Goal: Information Seeking & Learning: Learn about a topic

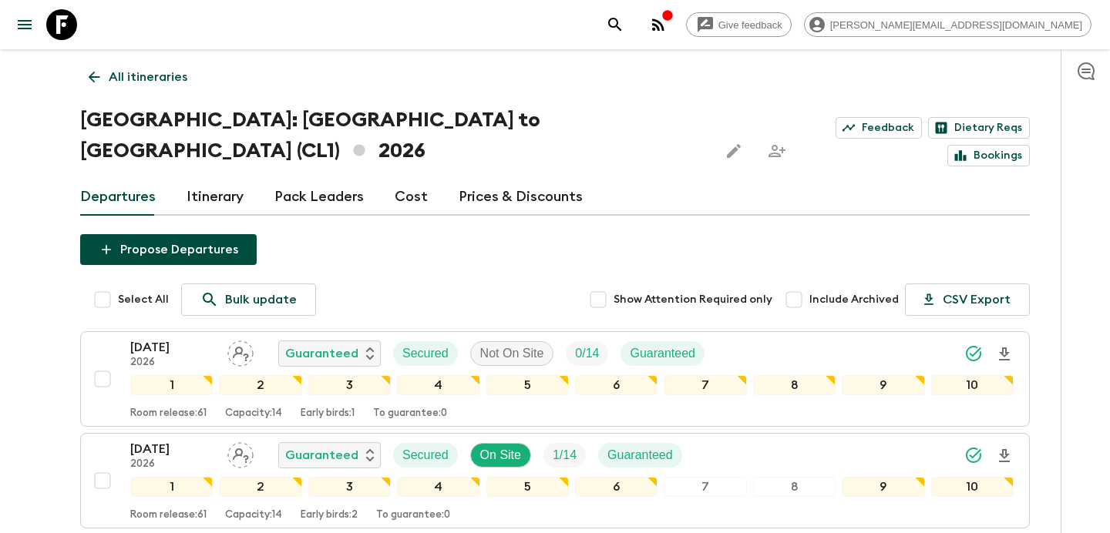
click at [156, 69] on p "All itineraries" at bounding box center [148, 77] width 79 height 19
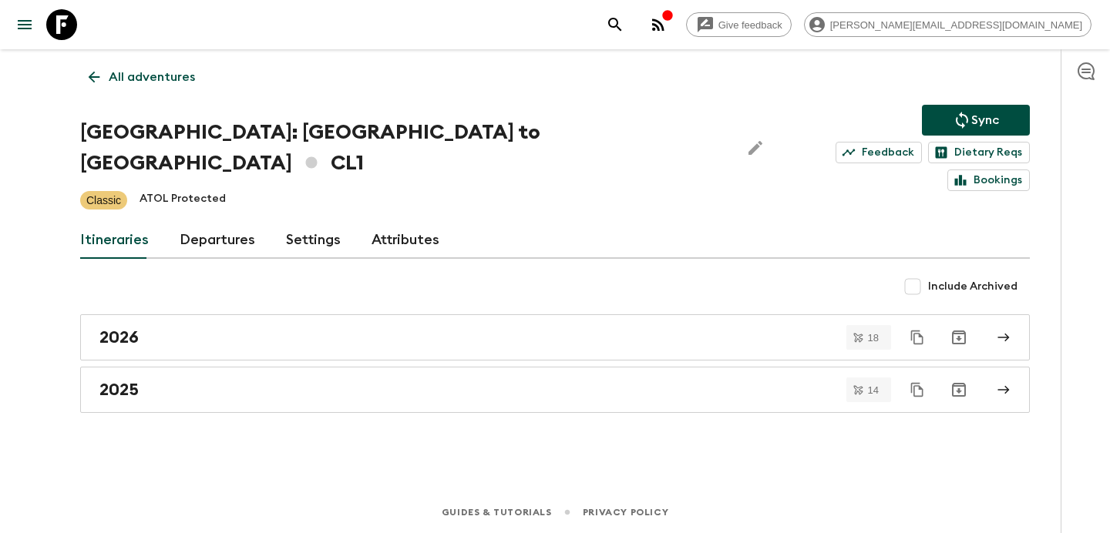
click at [156, 69] on p "All adventures" at bounding box center [152, 77] width 86 height 19
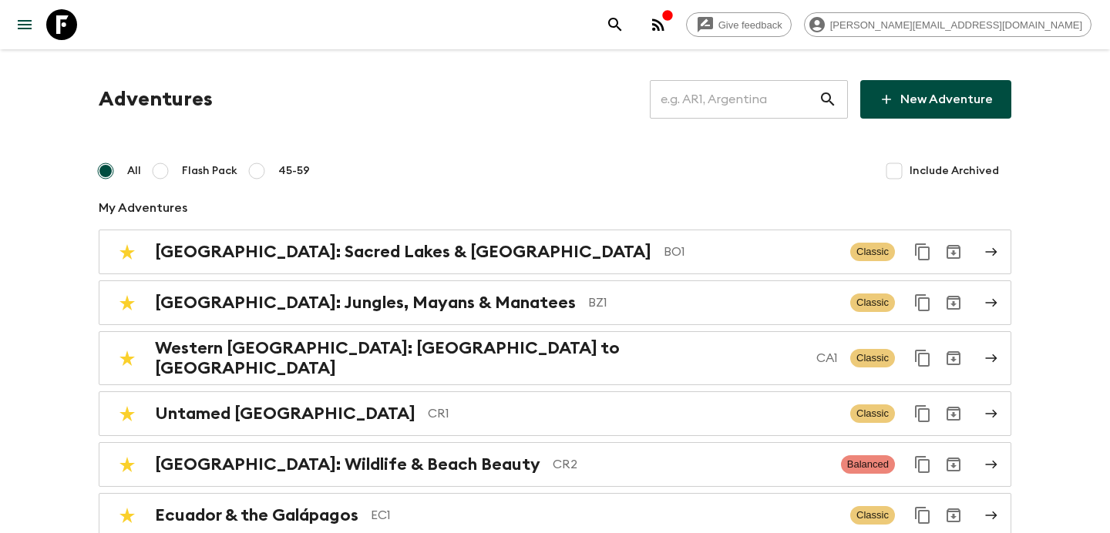
click at [776, 89] on input "text" at bounding box center [734, 99] width 169 height 43
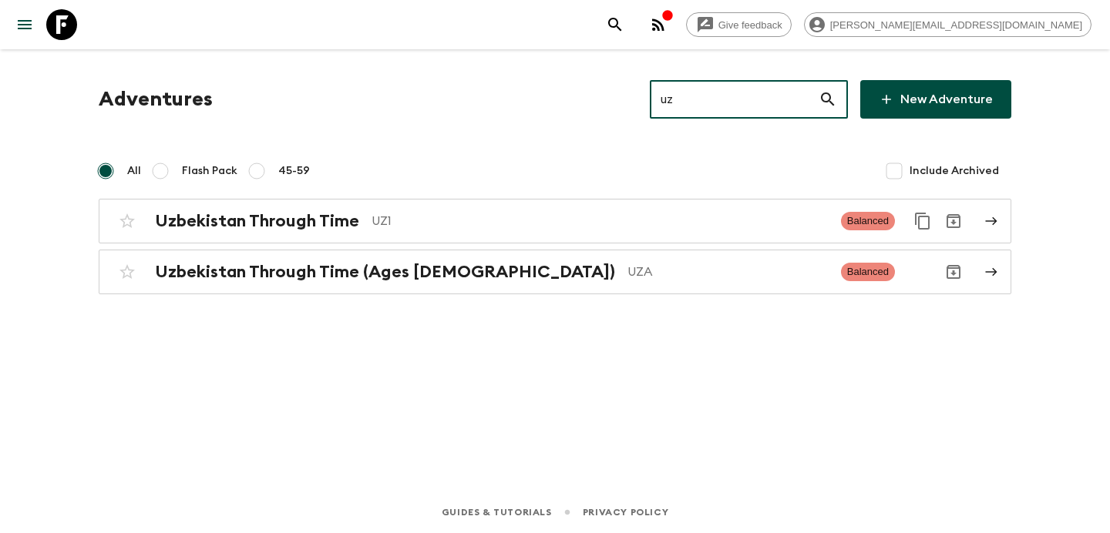
type input "uz1"
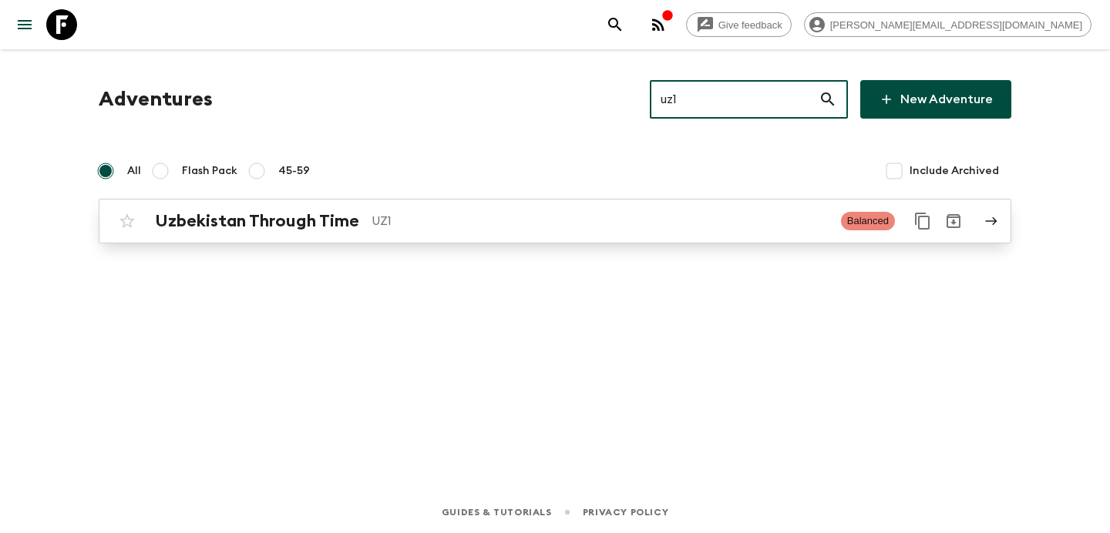
click at [609, 241] on link "Uzbekistan Through Time UZ1 Balanced" at bounding box center [555, 221] width 913 height 45
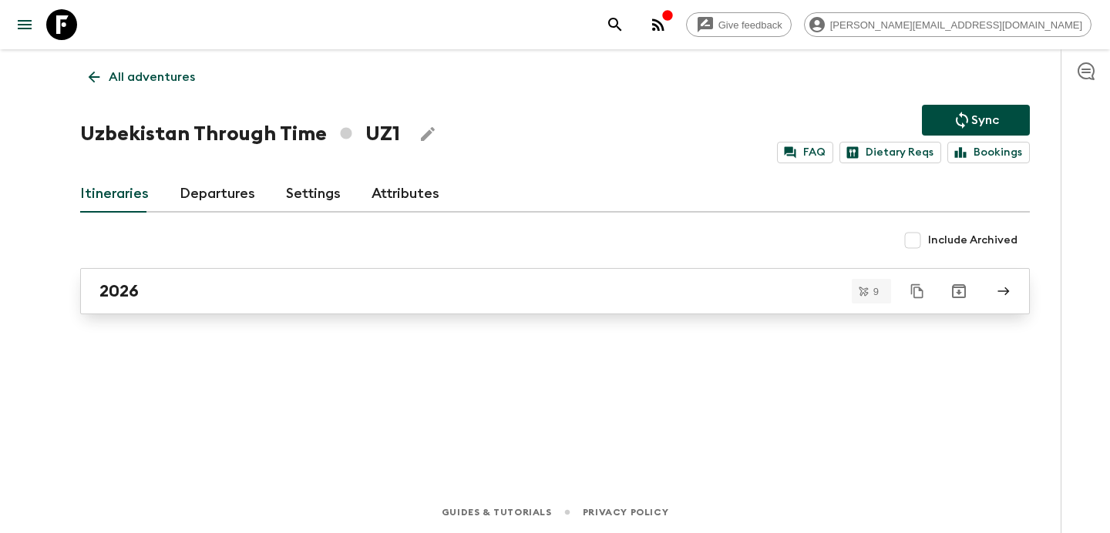
click at [527, 297] on div "2026" at bounding box center [540, 291] width 882 height 20
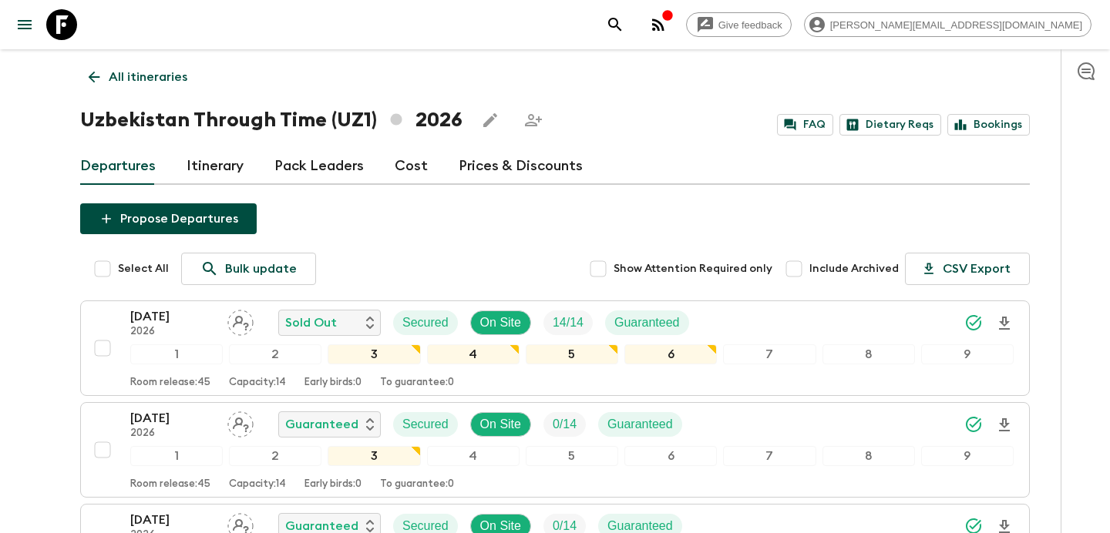
click at [214, 163] on link "Itinerary" at bounding box center [215, 166] width 57 height 37
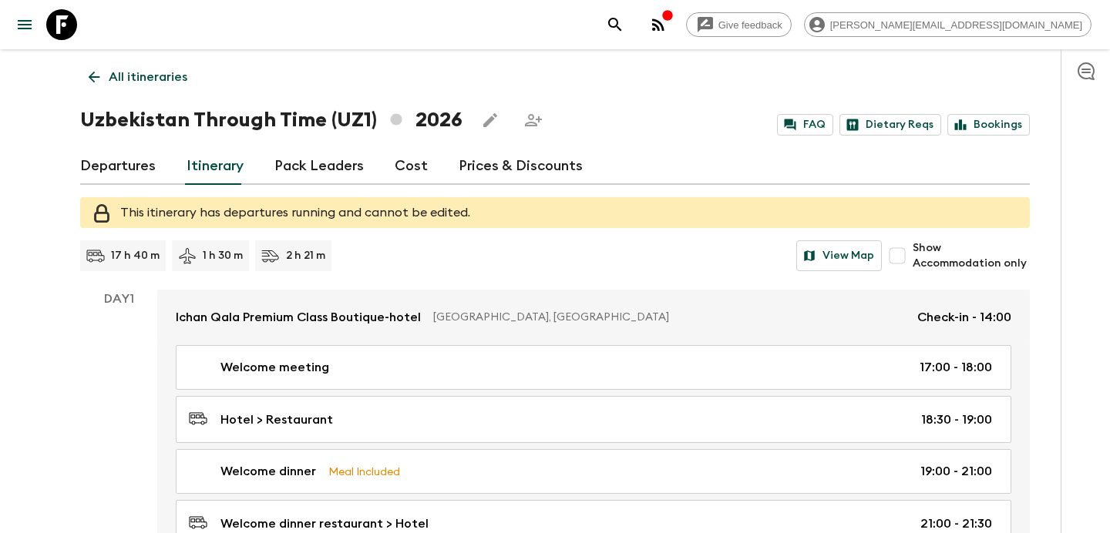
click at [142, 163] on link "Departures" at bounding box center [118, 166] width 76 height 37
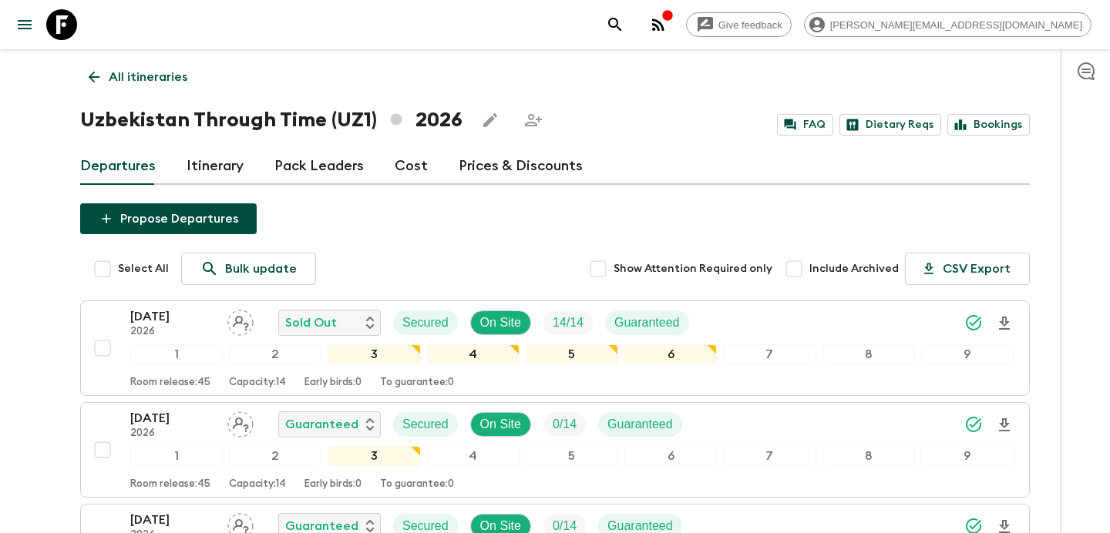
click at [381, 165] on div "Departures Itinerary Pack Leaders Cost Prices & Discounts" at bounding box center [555, 166] width 950 height 37
click at [119, 71] on p "All itineraries" at bounding box center [148, 77] width 79 height 19
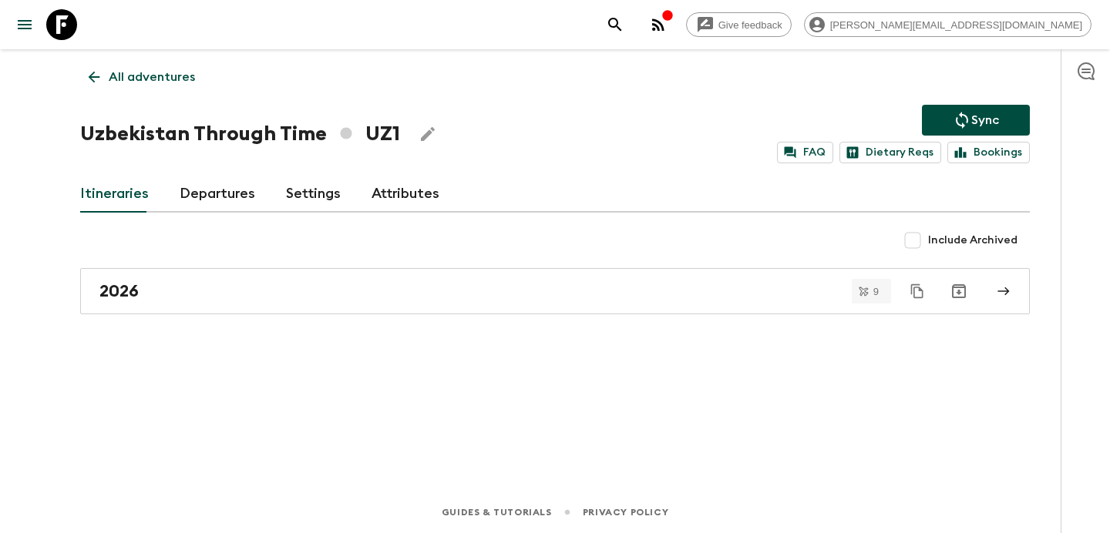
click at [148, 82] on p "All adventures" at bounding box center [152, 77] width 86 height 19
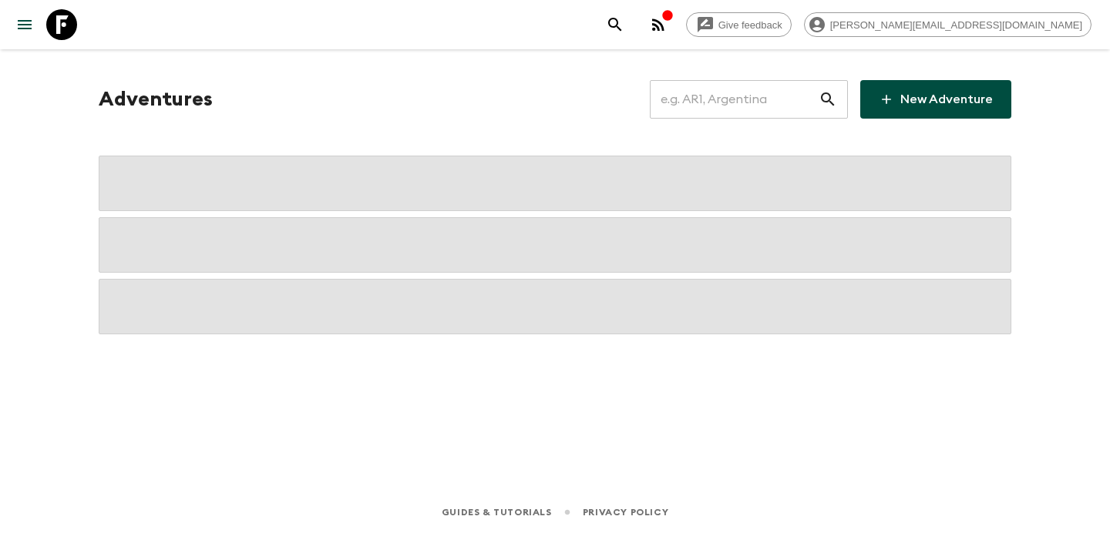
click at [725, 101] on input "text" at bounding box center [734, 99] width 169 height 43
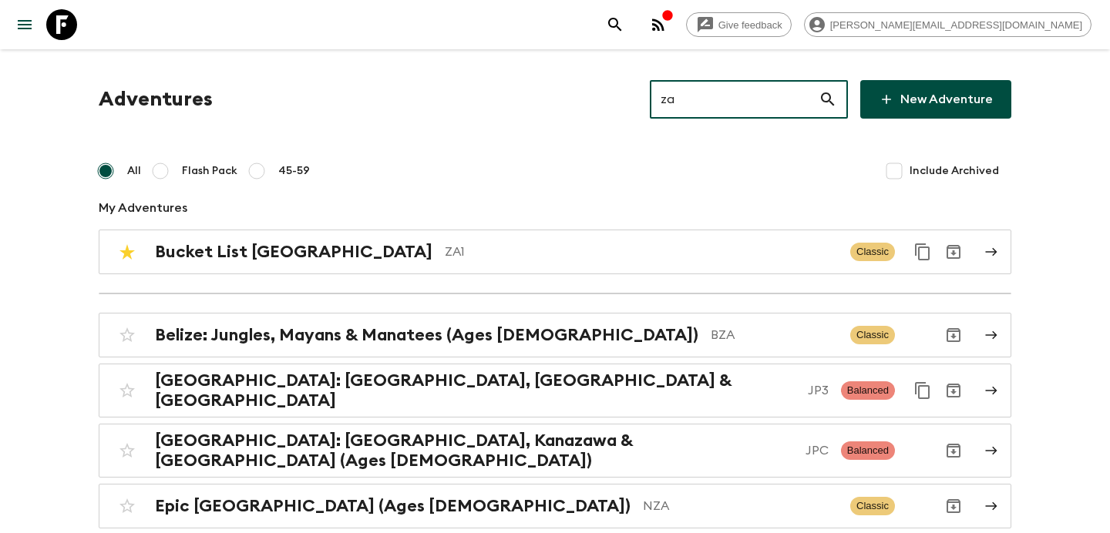
type input "za2"
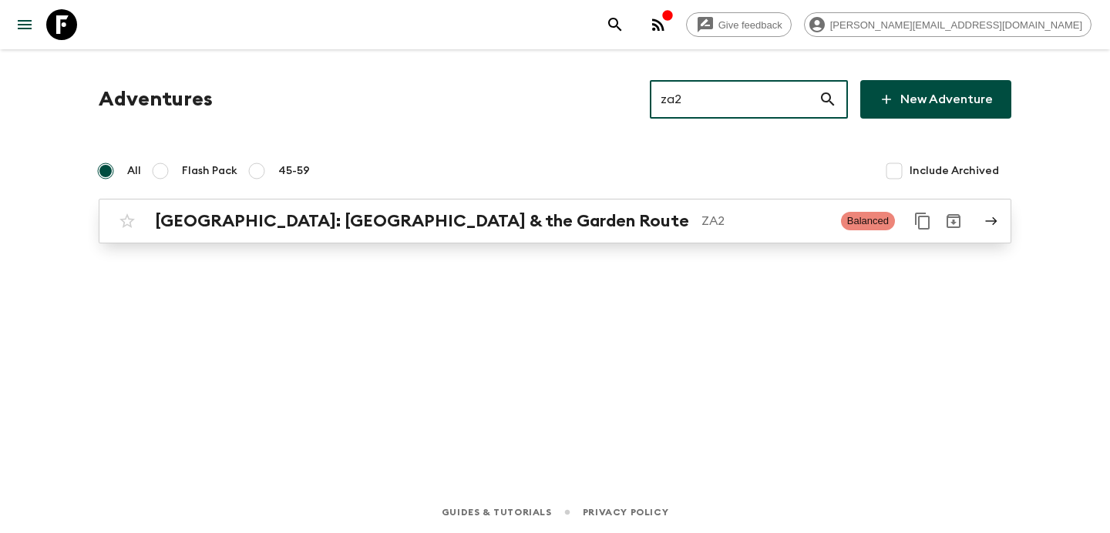
click at [628, 211] on div "[GEOGRAPHIC_DATA]: [GEOGRAPHIC_DATA] & the Garden Route ZA2" at bounding box center [492, 221] width 674 height 20
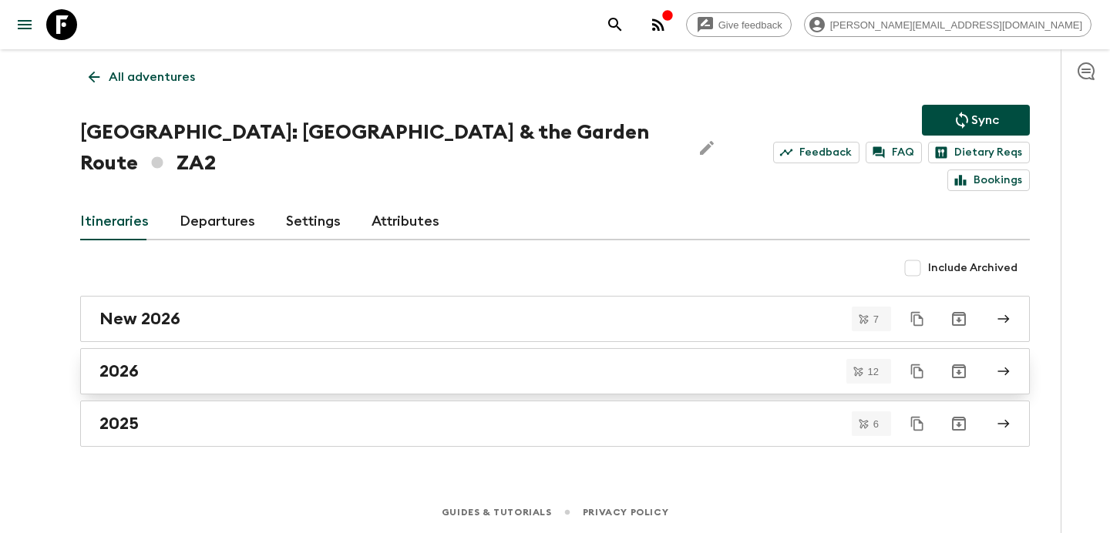
click at [523, 348] on link "2026" at bounding box center [555, 371] width 950 height 46
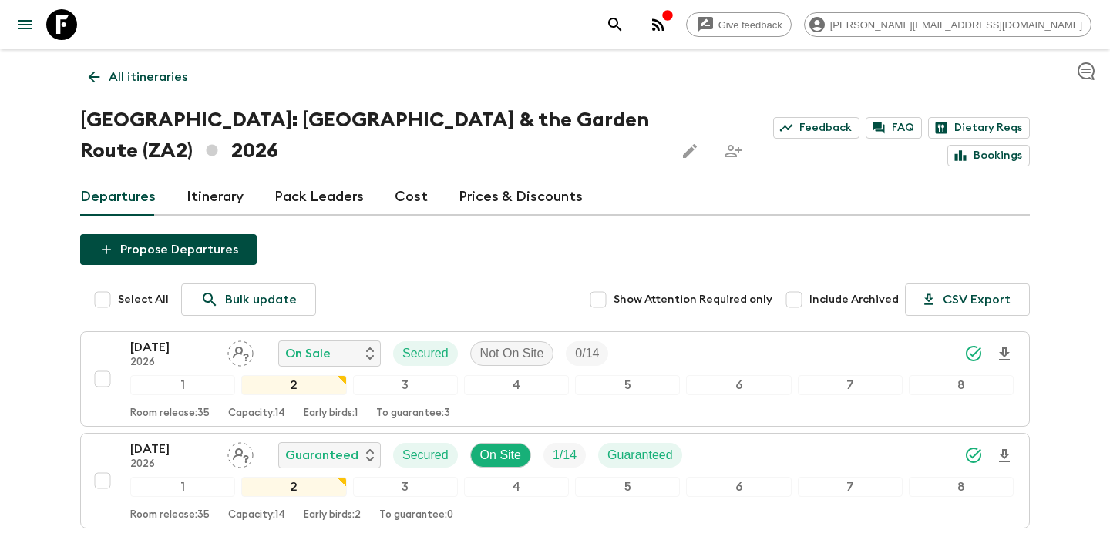
click at [167, 71] on p "All itineraries" at bounding box center [148, 77] width 79 height 19
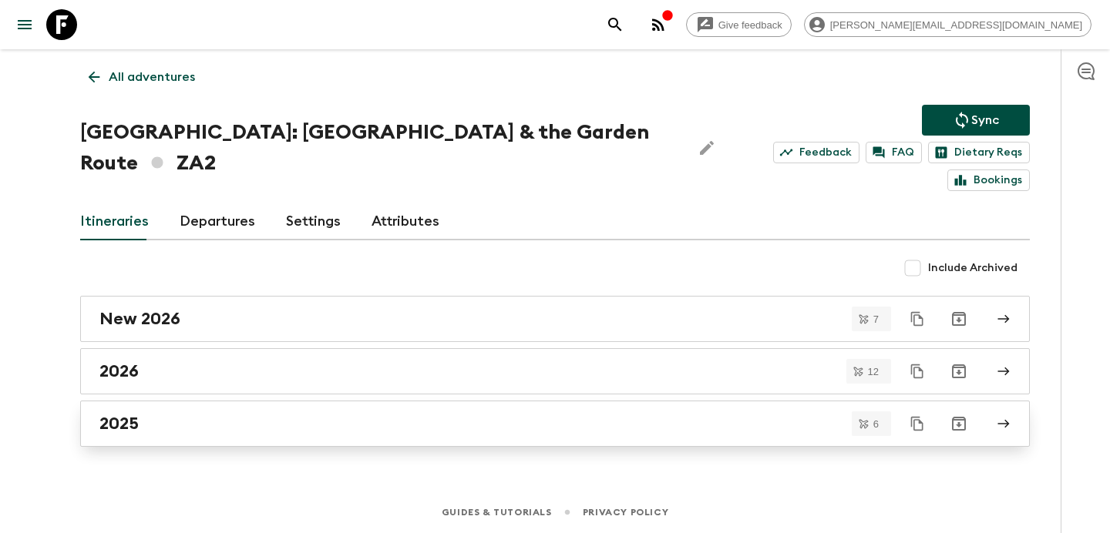
click at [404, 414] on div "2025" at bounding box center [540, 424] width 882 height 20
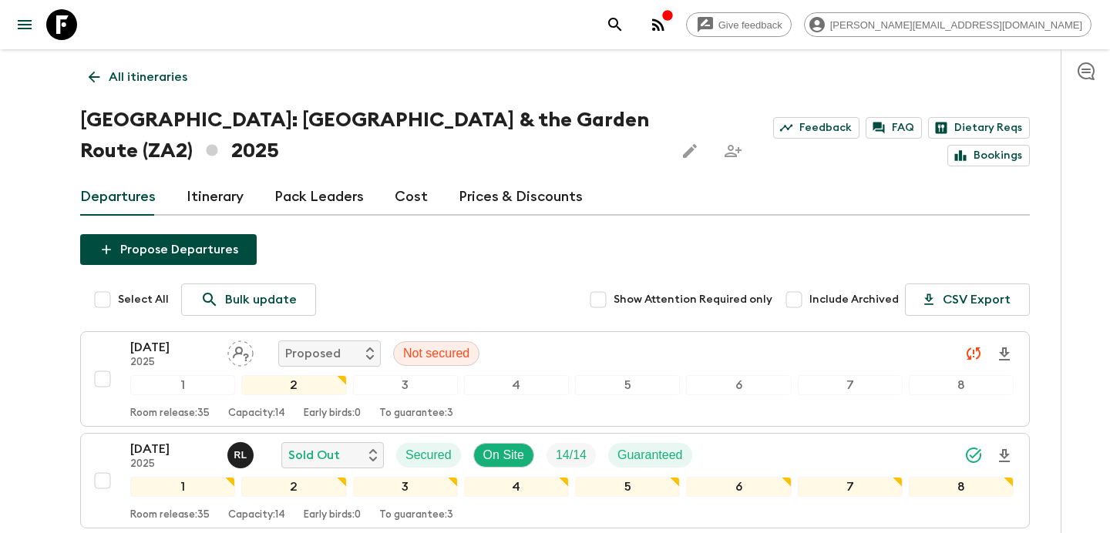
click at [128, 65] on link "All itineraries" at bounding box center [138, 77] width 116 height 31
